Goal: Obtain resource: Download file/media

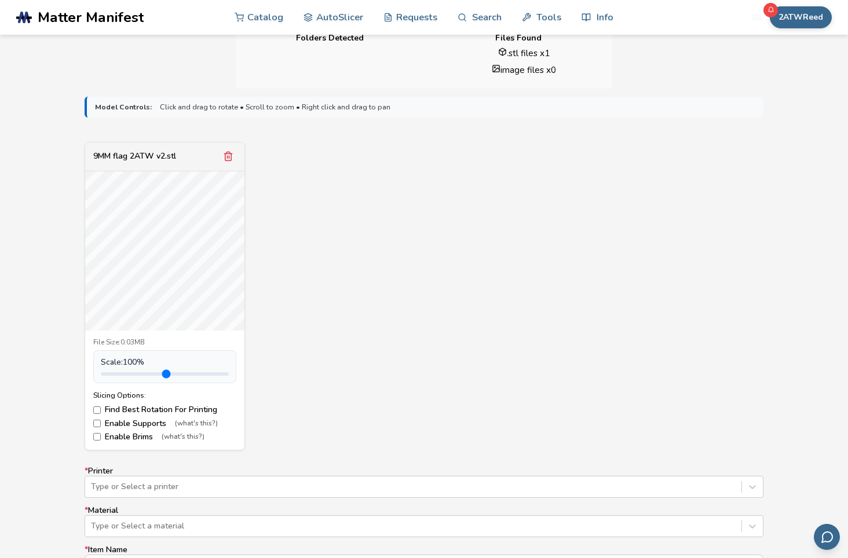
scroll to position [405, 0]
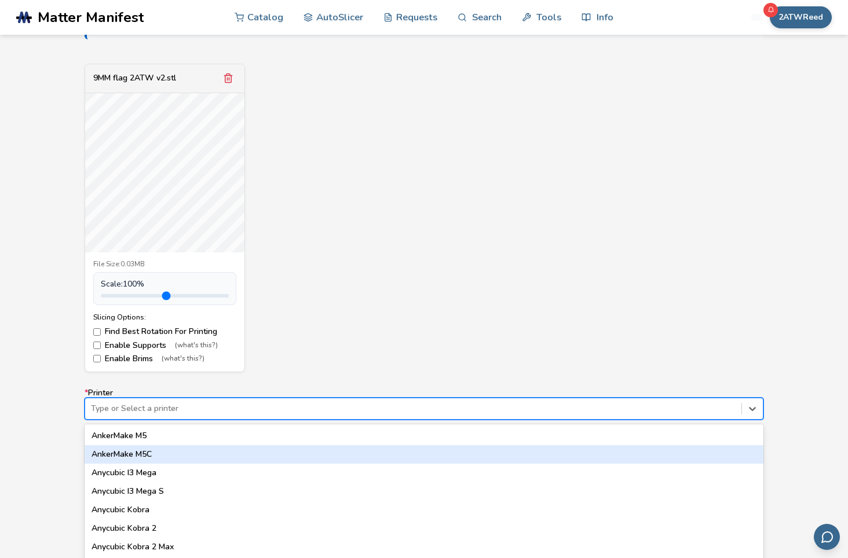
click at [231, 411] on div "64 results available. Use Up and Down to choose options, press Enter to select …" at bounding box center [424, 409] width 679 height 22
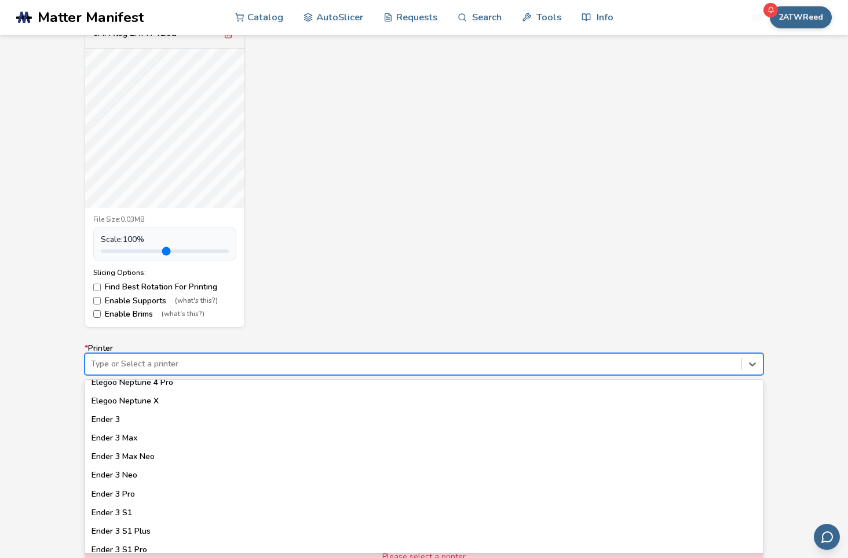
scroll to position [753, 0]
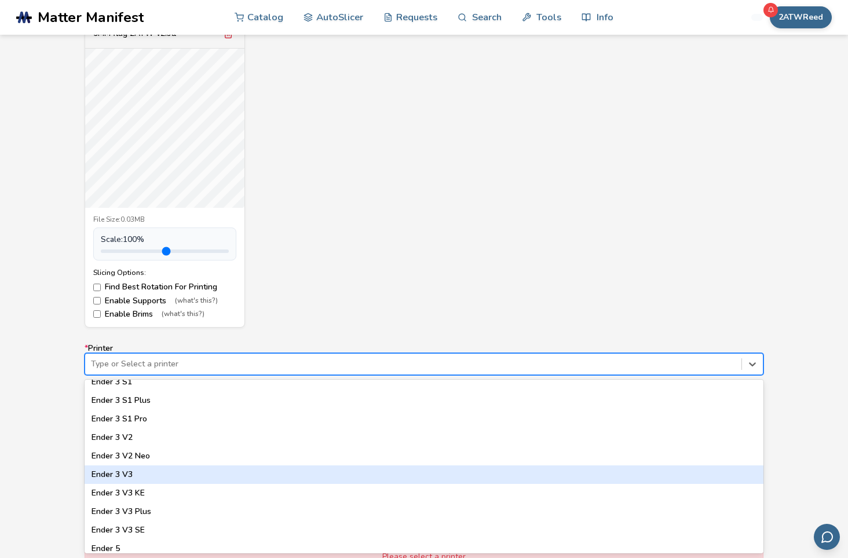
click at [124, 476] on div "Ender 3 V3" at bounding box center [424, 475] width 679 height 19
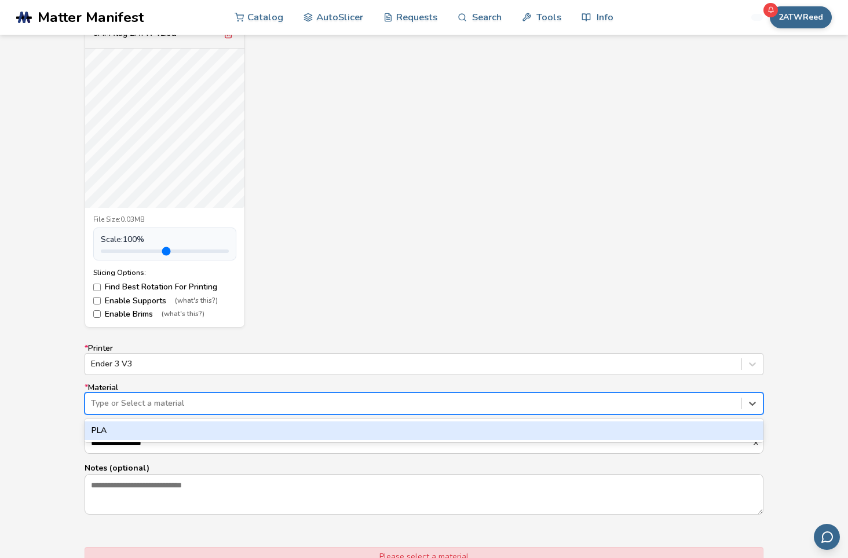
click at [146, 409] on div "Type or Select a material" at bounding box center [413, 404] width 656 height 16
click at [138, 442] on div "PLA" at bounding box center [424, 430] width 679 height 23
click at [141, 430] on div "PLA" at bounding box center [424, 431] width 679 height 19
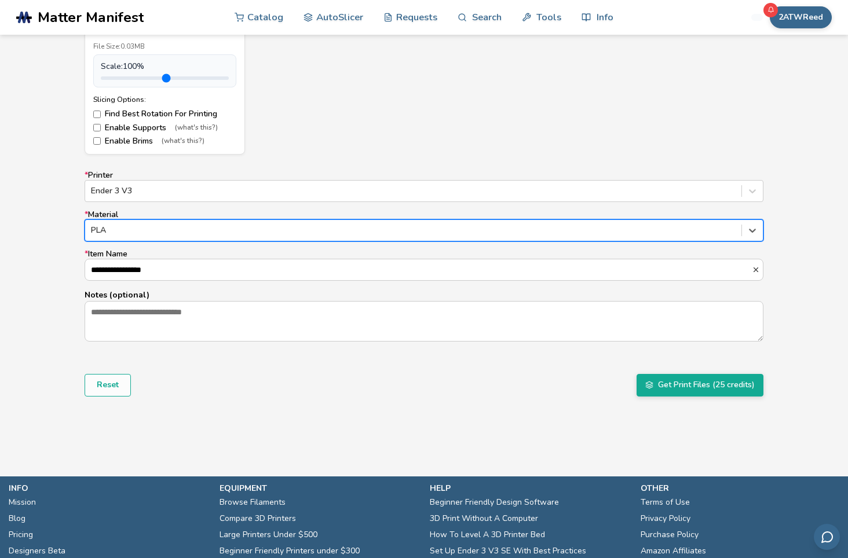
scroll to position [624, 0]
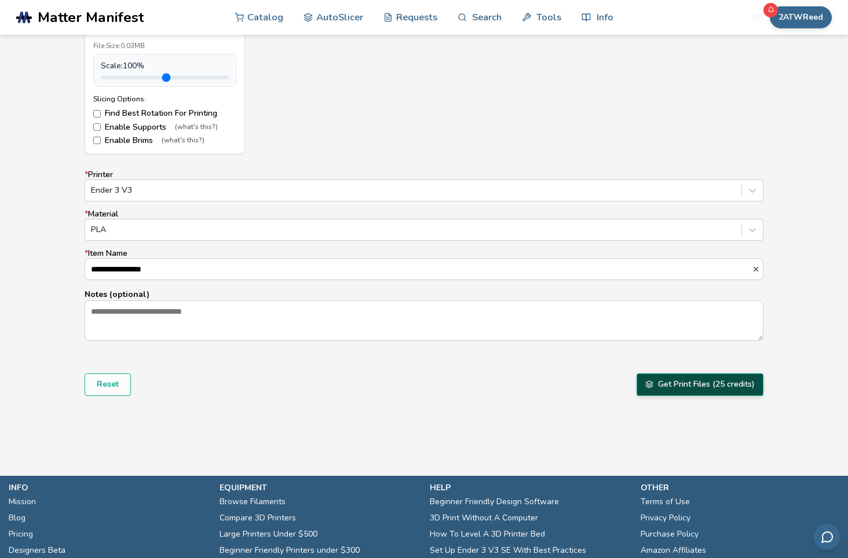
click at [691, 383] on button "Get Print Files (25 credits)" at bounding box center [699, 385] width 127 height 22
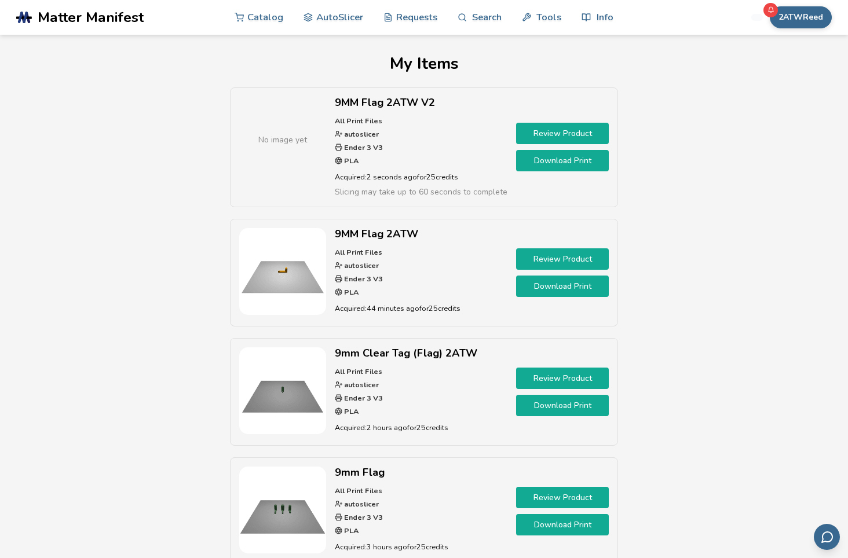
click at [559, 160] on link "Download Print" at bounding box center [562, 160] width 93 height 21
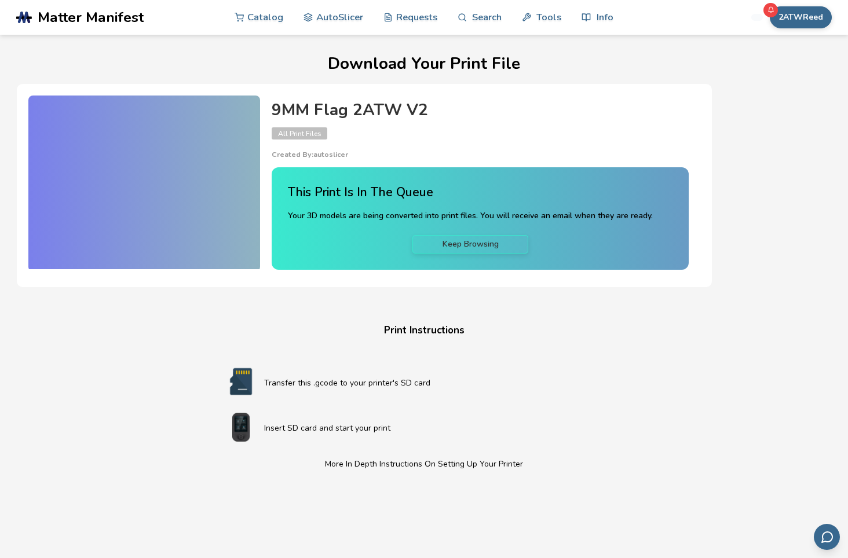
click at [456, 246] on link "Keep Browsing" at bounding box center [470, 244] width 116 height 19
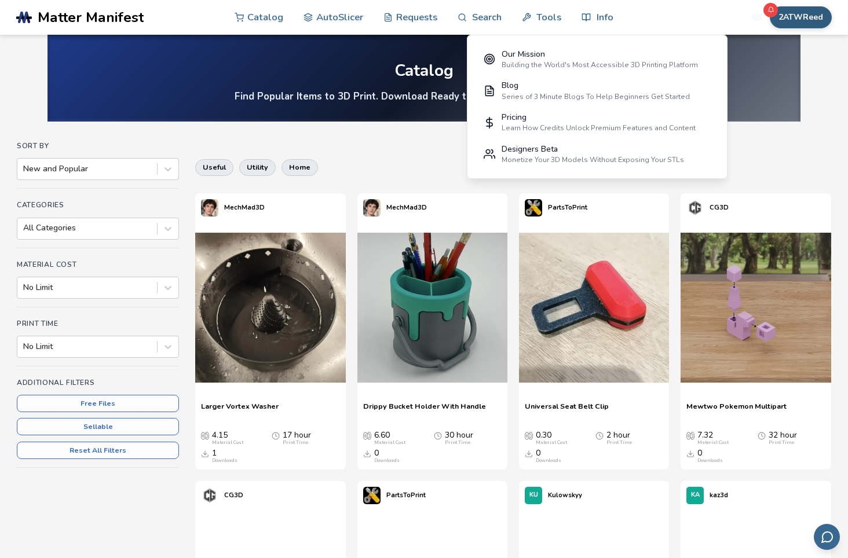
click at [802, 10] on button "2ATWReed" at bounding box center [801, 17] width 62 height 22
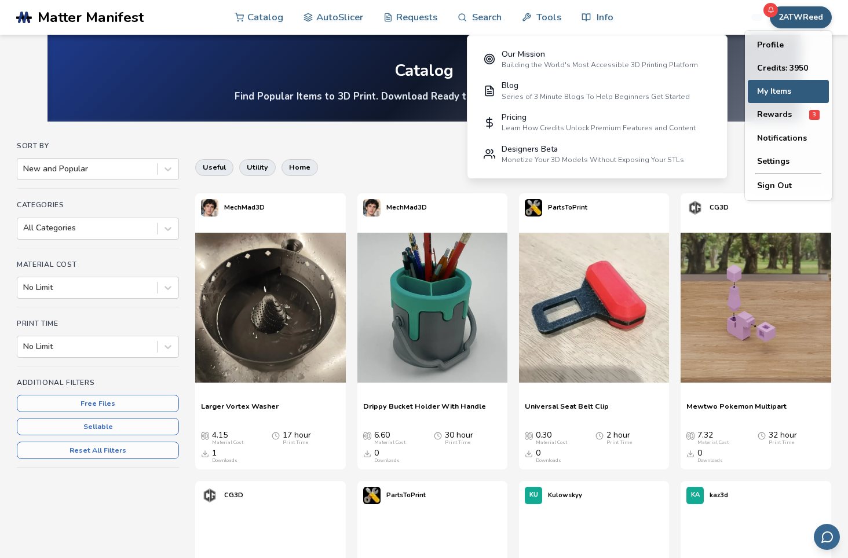
click at [778, 88] on button "My Items" at bounding box center [788, 91] width 81 height 23
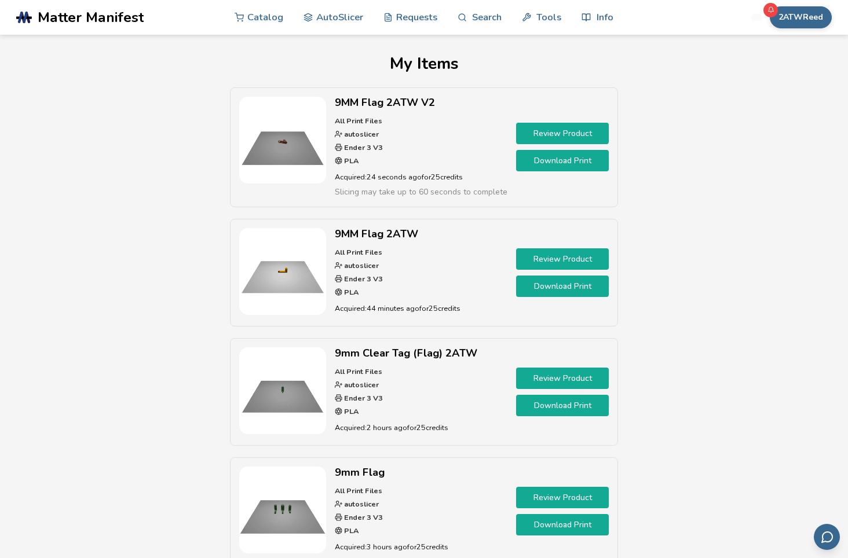
click at [547, 158] on link "Download Print" at bounding box center [562, 160] width 93 height 21
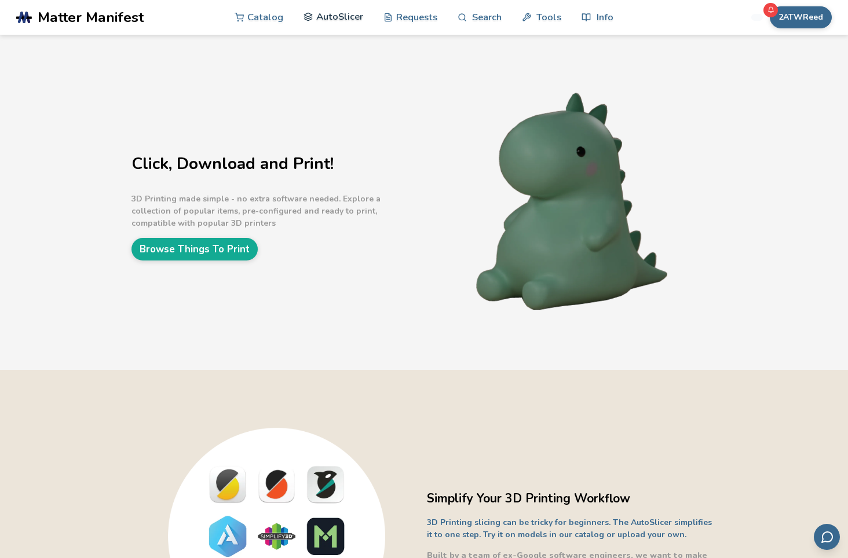
click at [340, 18] on link "AutoSlicer" at bounding box center [333, 16] width 60 height 35
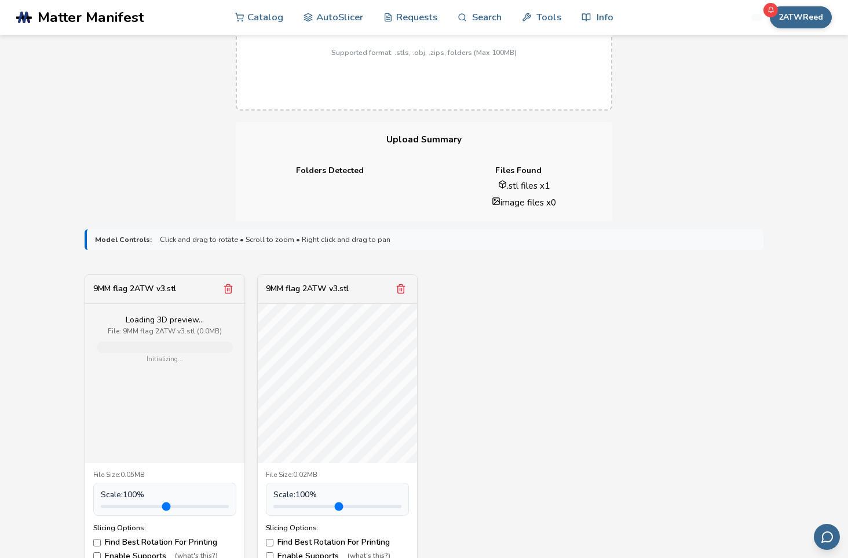
scroll to position [232, 0]
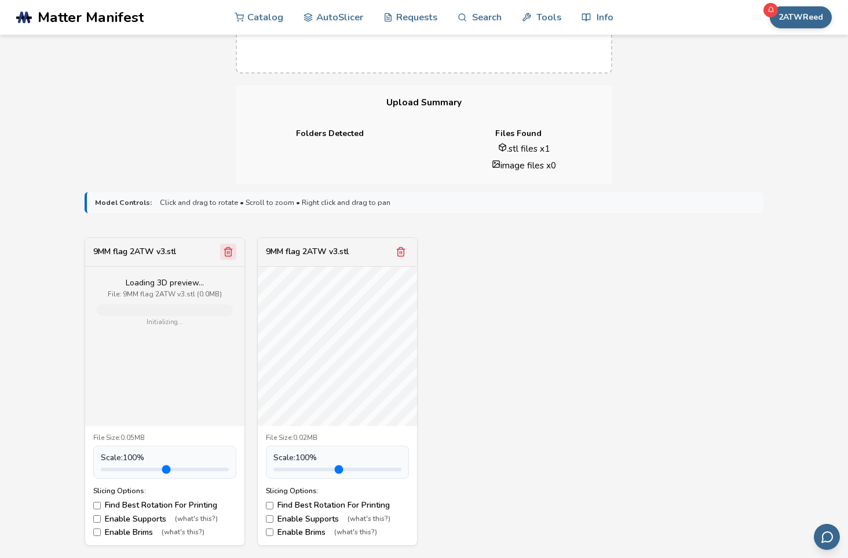
click at [227, 248] on icon "Remove model" at bounding box center [228, 252] width 10 height 10
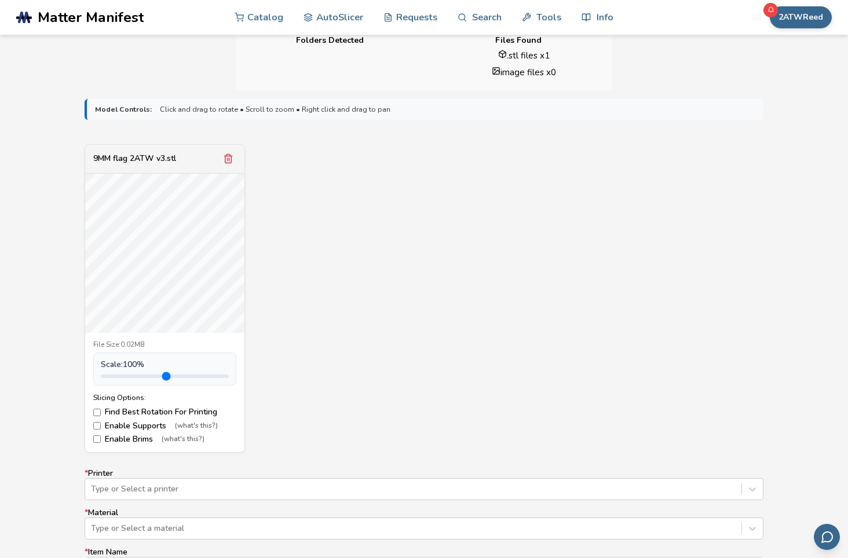
scroll to position [637, 0]
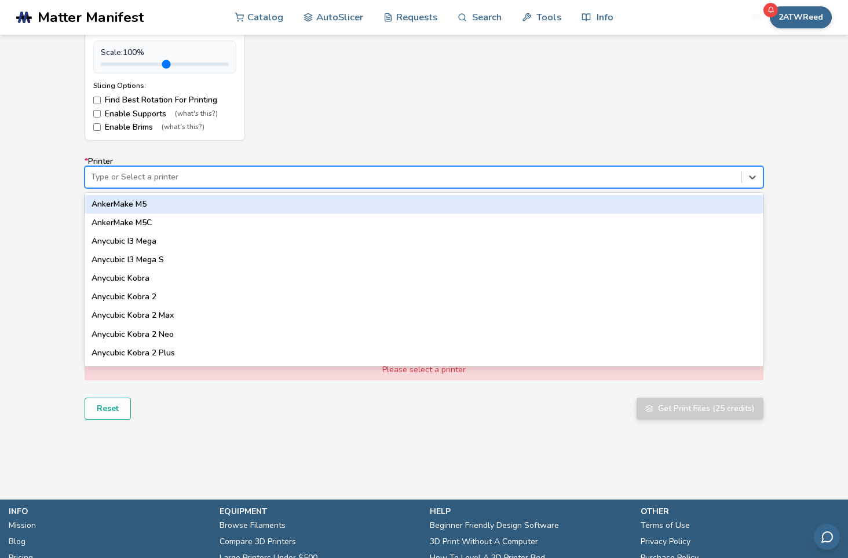
click at [293, 181] on div at bounding box center [413, 177] width 645 height 12
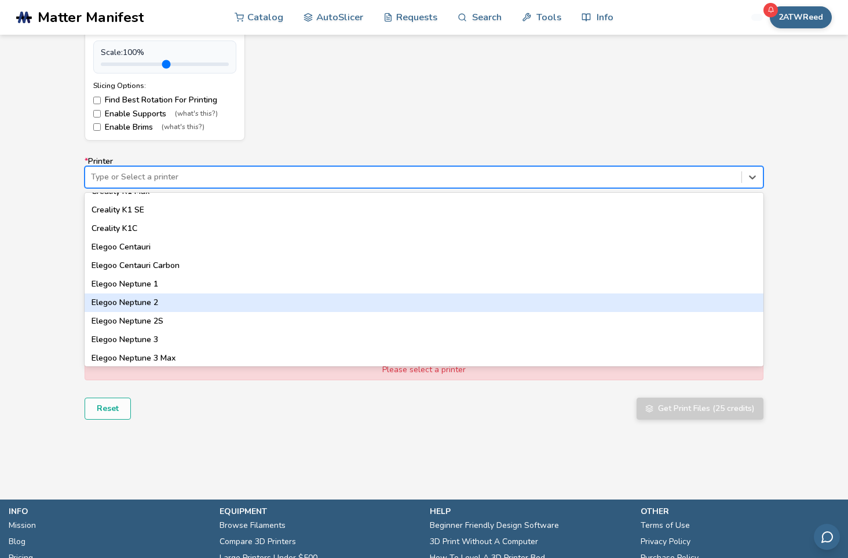
scroll to position [753, 0]
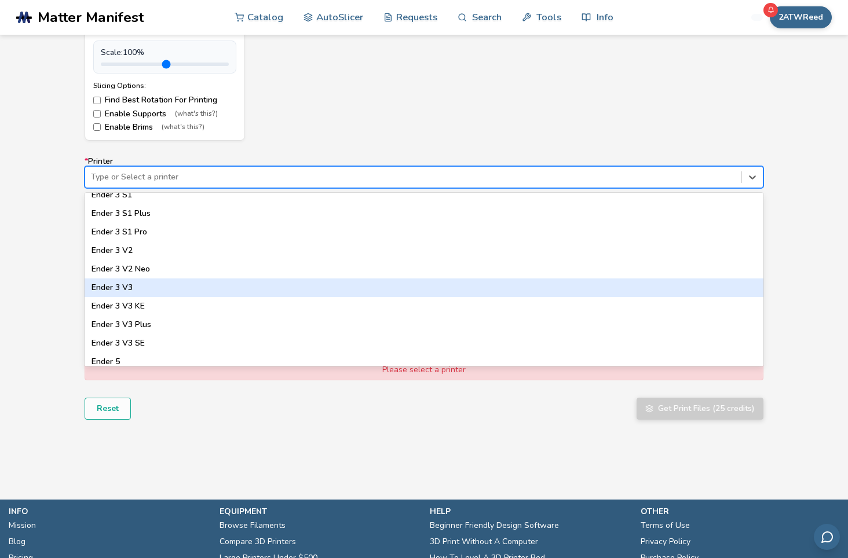
click at [125, 283] on div "Ender 3 V3" at bounding box center [424, 288] width 679 height 19
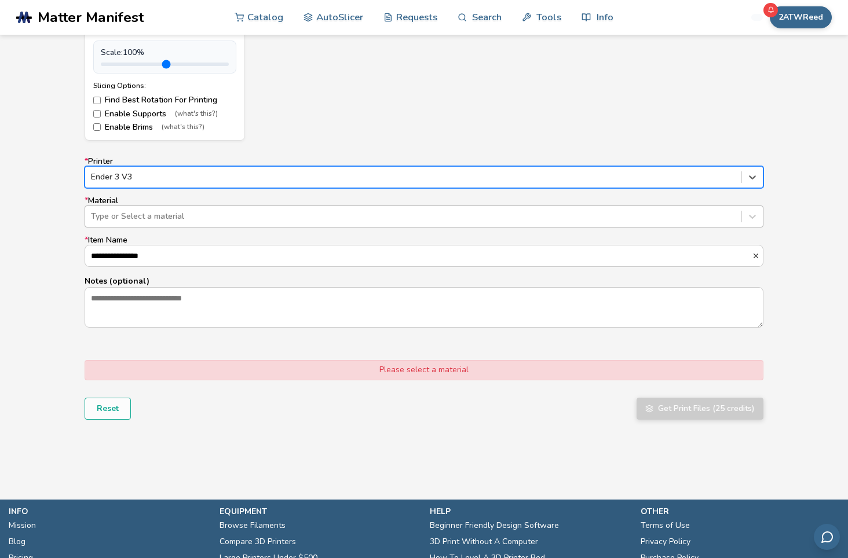
click at [131, 224] on div "Type or Select a material" at bounding box center [413, 216] width 656 height 16
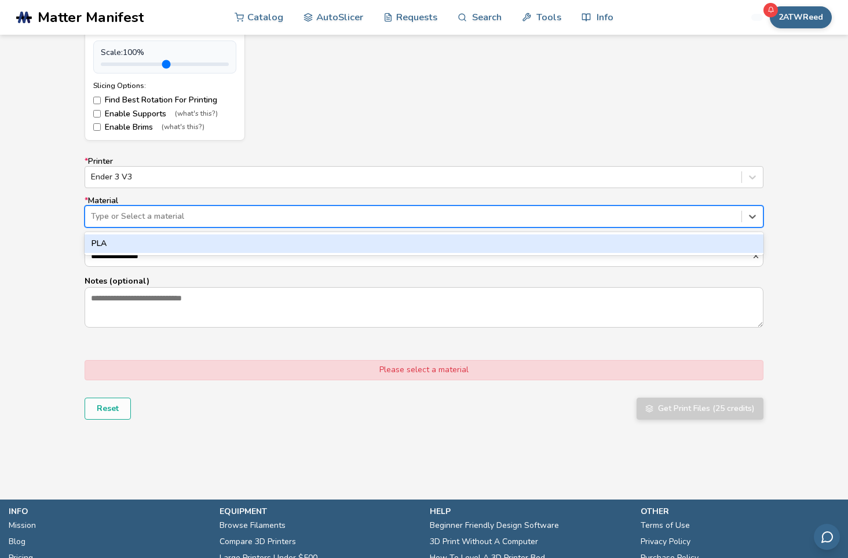
click at [130, 250] on div "PLA" at bounding box center [424, 244] width 679 height 19
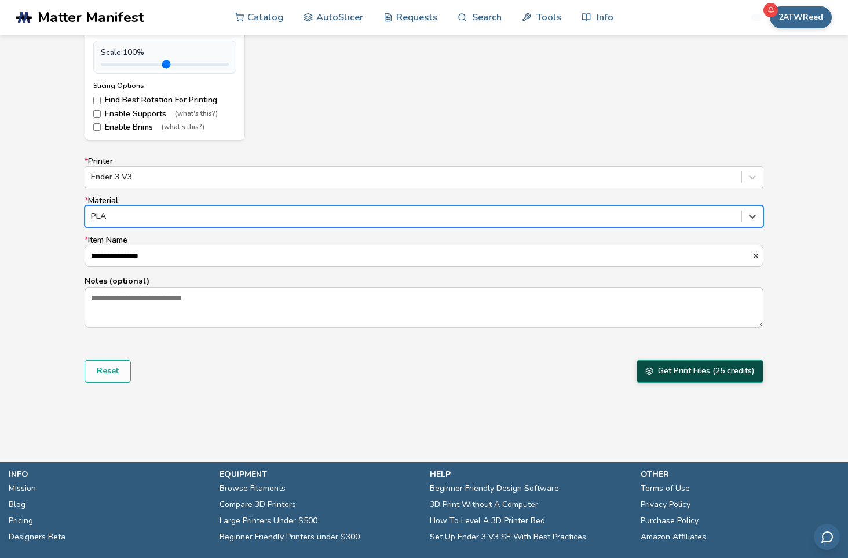
click at [675, 374] on button "Get Print Files (25 credits)" at bounding box center [699, 371] width 127 height 22
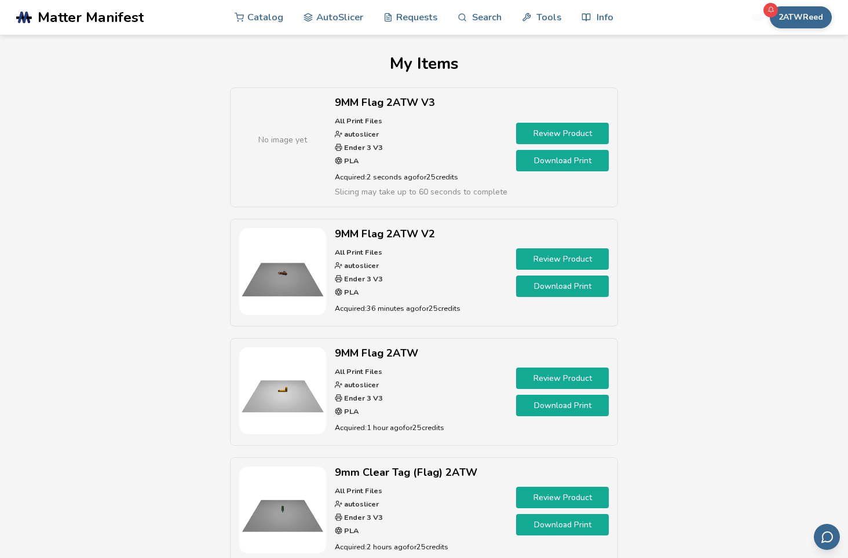
click at [544, 258] on link "Review Product" at bounding box center [562, 258] width 93 height 21
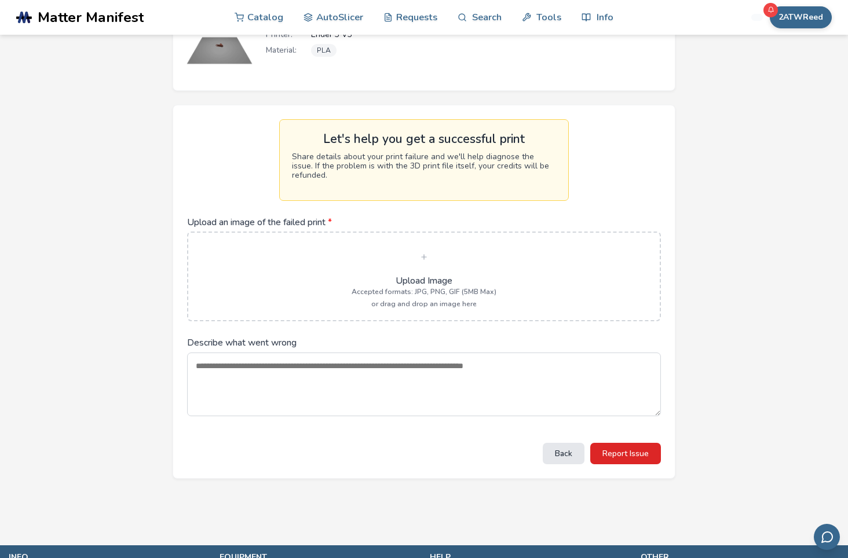
scroll to position [116, 0]
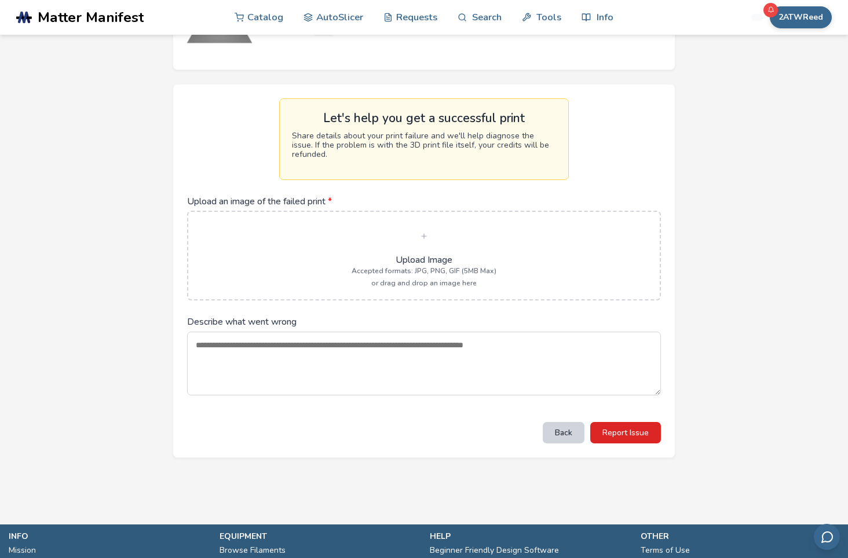
click at [557, 429] on button "Back" at bounding box center [564, 432] width 42 height 21
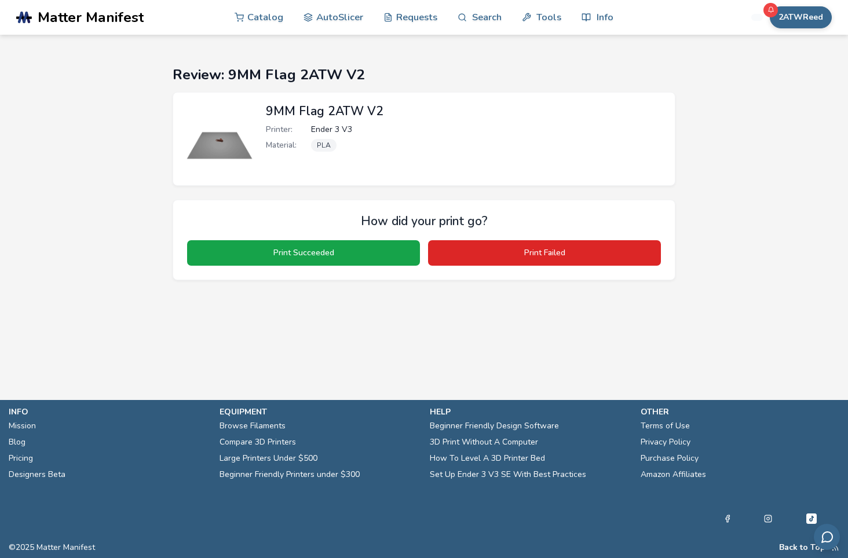
scroll to position [0, 0]
click at [543, 63] on section "Review: 9MM Flag 2ATW V2 9MM Flag 2ATW V2 Printer: Ender 3 V3 Material: PLA How…" at bounding box center [428, 173] width 856 height 277
click at [343, 16] on link "AutoSlicer" at bounding box center [338, 16] width 60 height 35
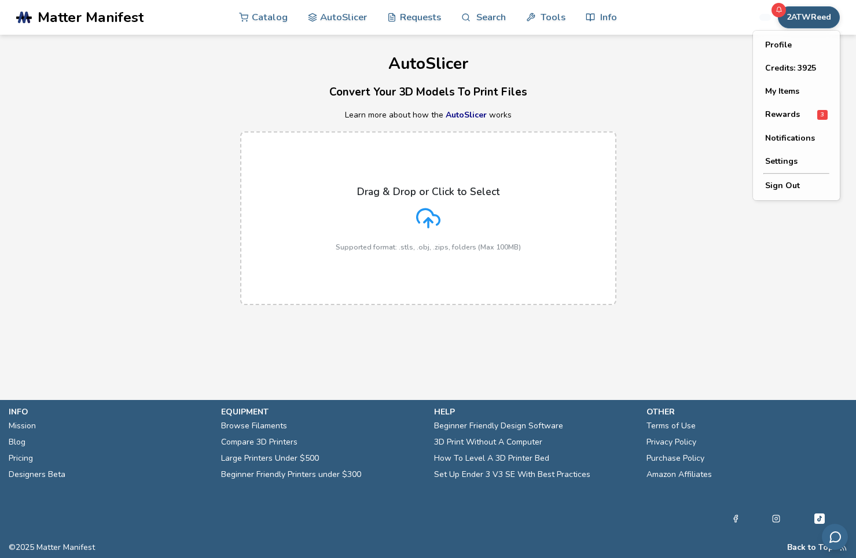
click at [800, 19] on button "2ATWReed" at bounding box center [809, 17] width 62 height 22
click at [777, 95] on button "My Items" at bounding box center [796, 91] width 81 height 23
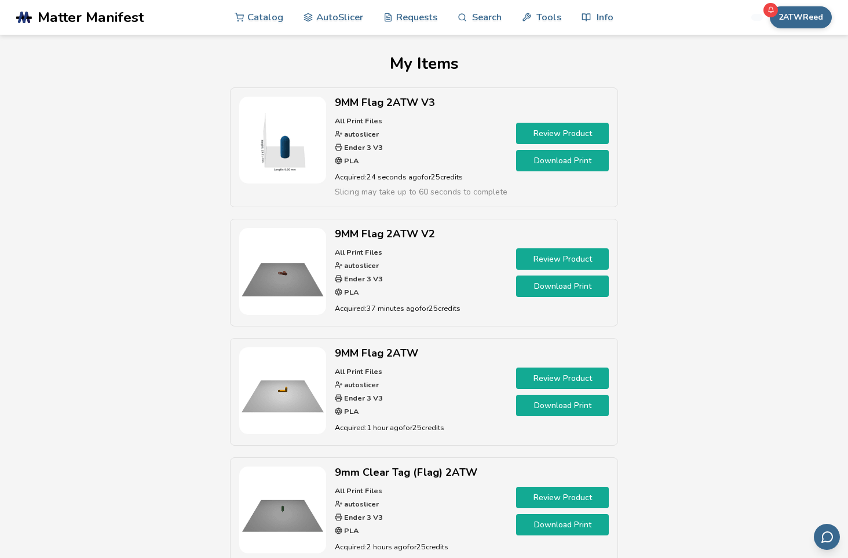
click at [541, 161] on link "Download Print" at bounding box center [562, 160] width 93 height 21
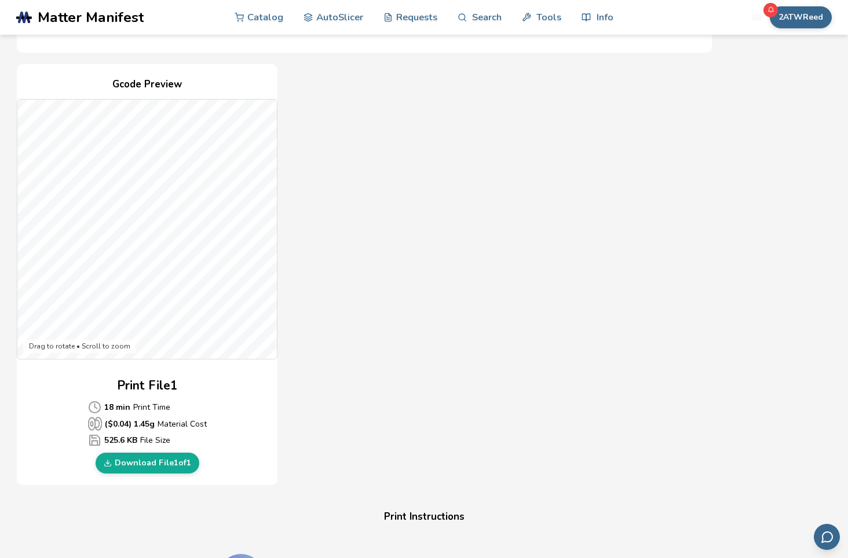
scroll to position [232, 0]
click at [144, 458] on link "Download File 1 of 1" at bounding box center [148, 462] width 104 height 21
